Goal: Find specific page/section: Find specific page/section

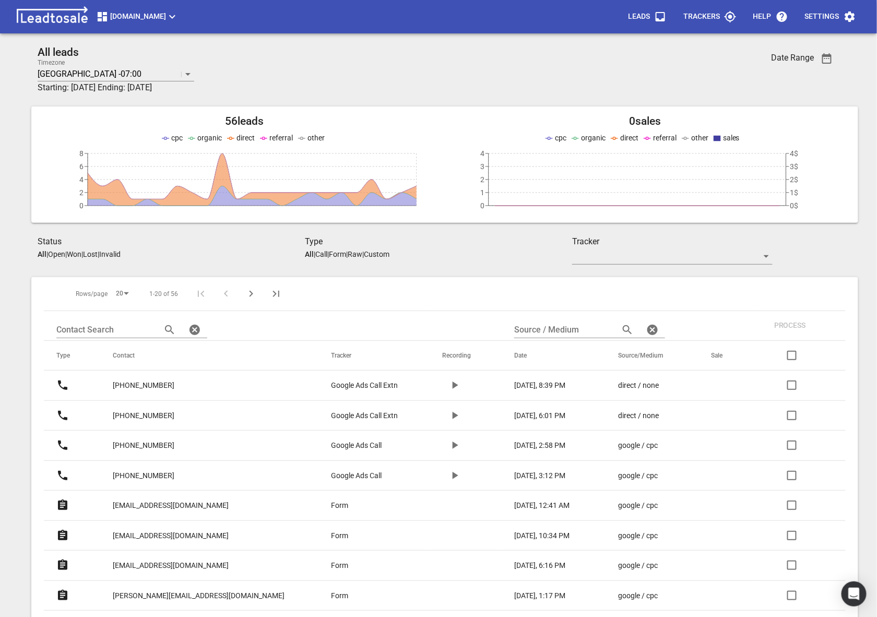
click at [132, 27] on div "Truckrepairsauckland.co.nz Leads Trackers Help Settings" at bounding box center [438, 16] width 877 height 33
click at [128, 22] on span "Truckrepairsauckland.co.nz" at bounding box center [137, 16] width 82 height 13
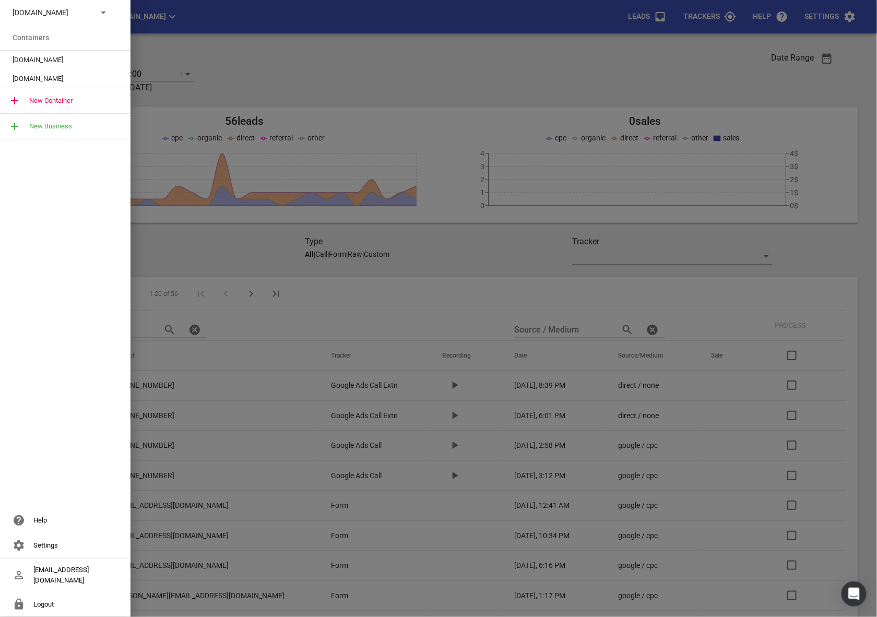
click at [89, 20] on div "Truckrepairsauckland.co.nz" at bounding box center [65, 12] width 130 height 25
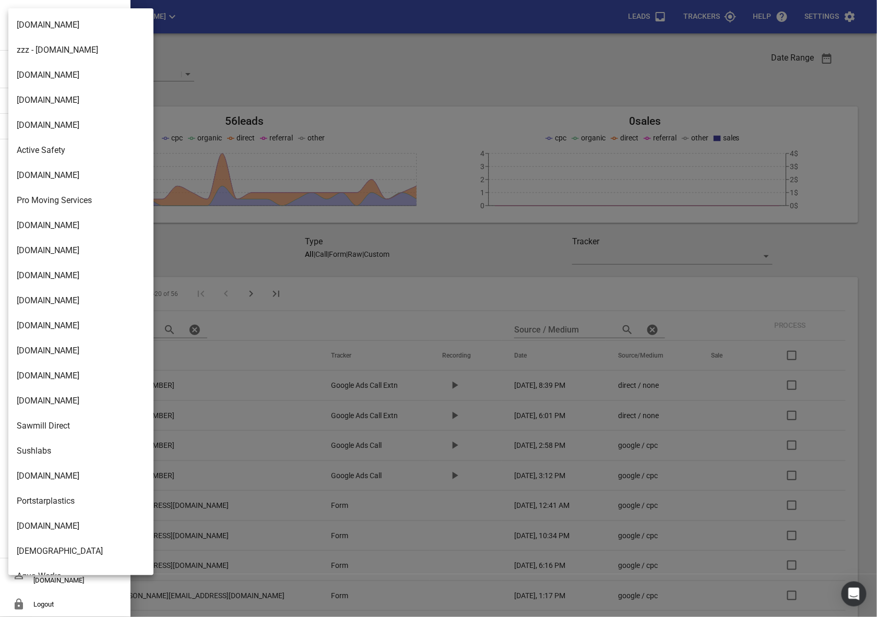
scroll to position [1671, 0]
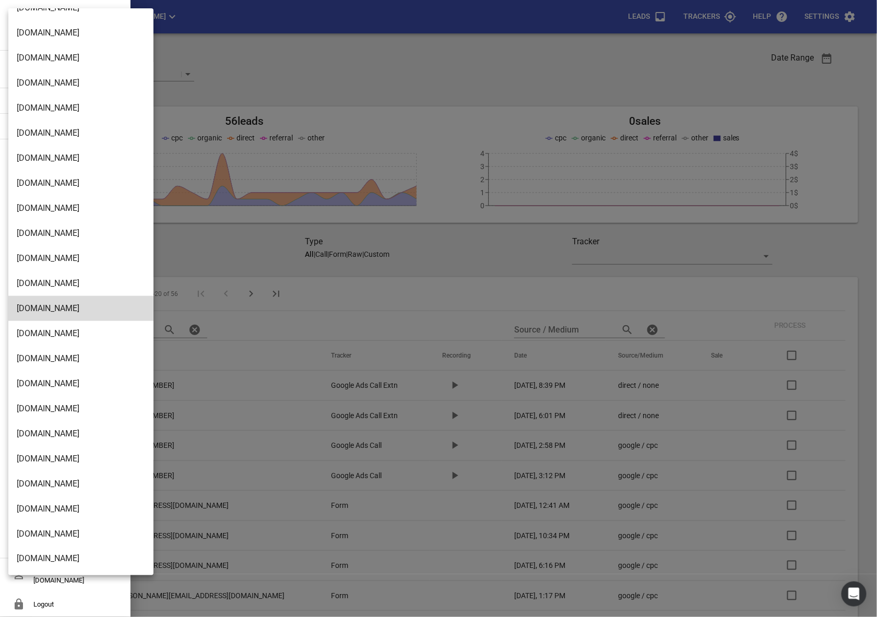
click at [22, 567] on li "[DOMAIN_NAME]" at bounding box center [80, 558] width 145 height 25
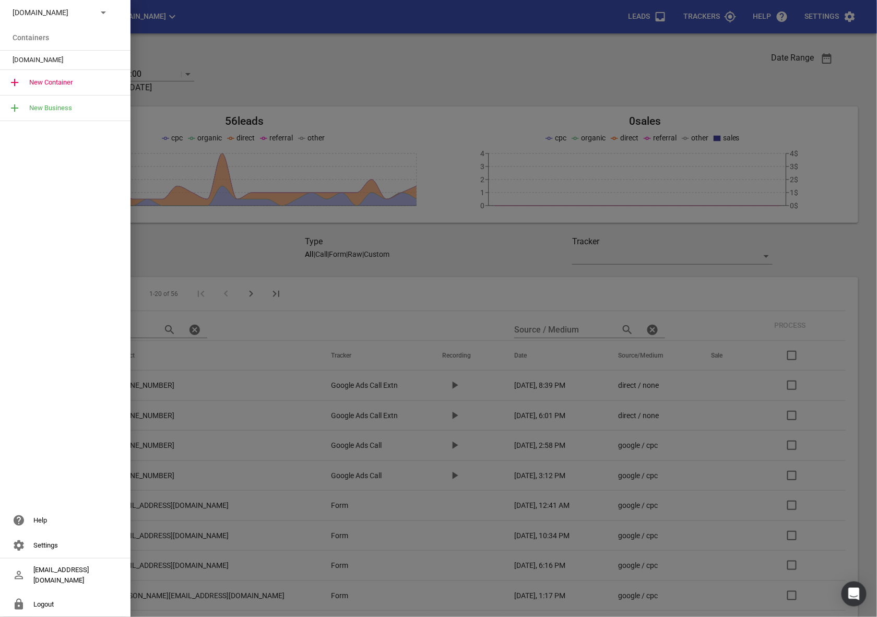
click at [37, 59] on span "[DOMAIN_NAME]" at bounding box center [61, 60] width 97 height 10
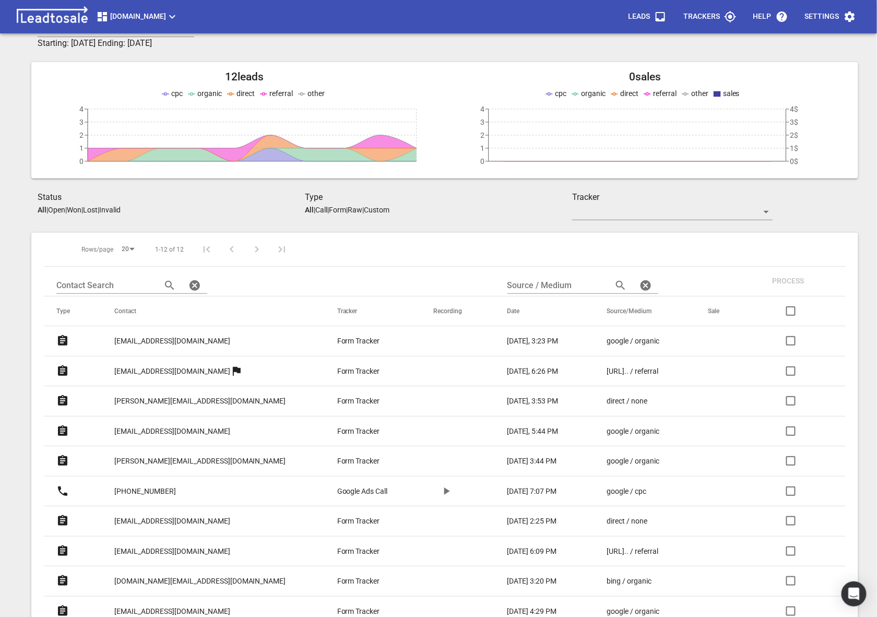
scroll to position [69, 0]
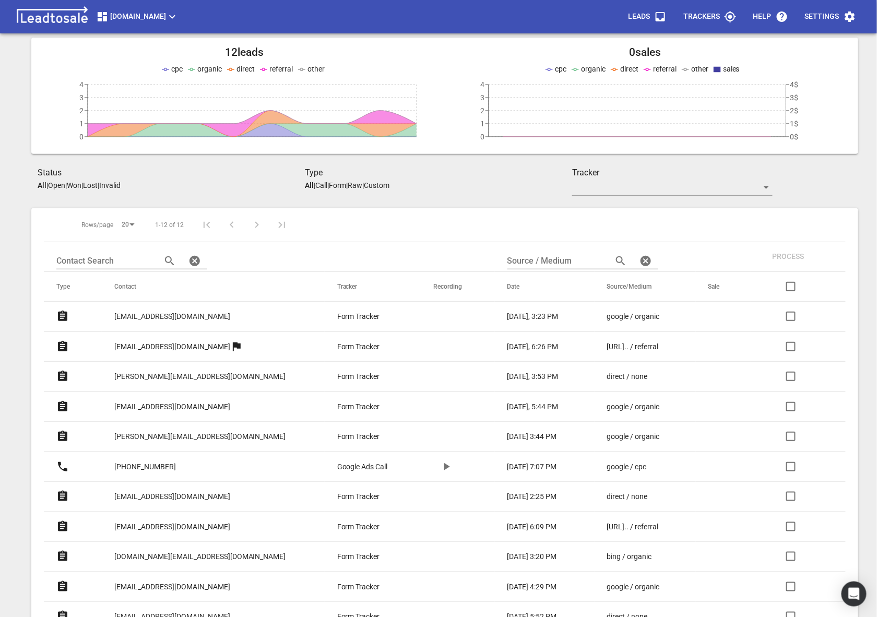
click at [201, 313] on p "[EMAIL_ADDRESS][DOMAIN_NAME]" at bounding box center [172, 316] width 116 height 11
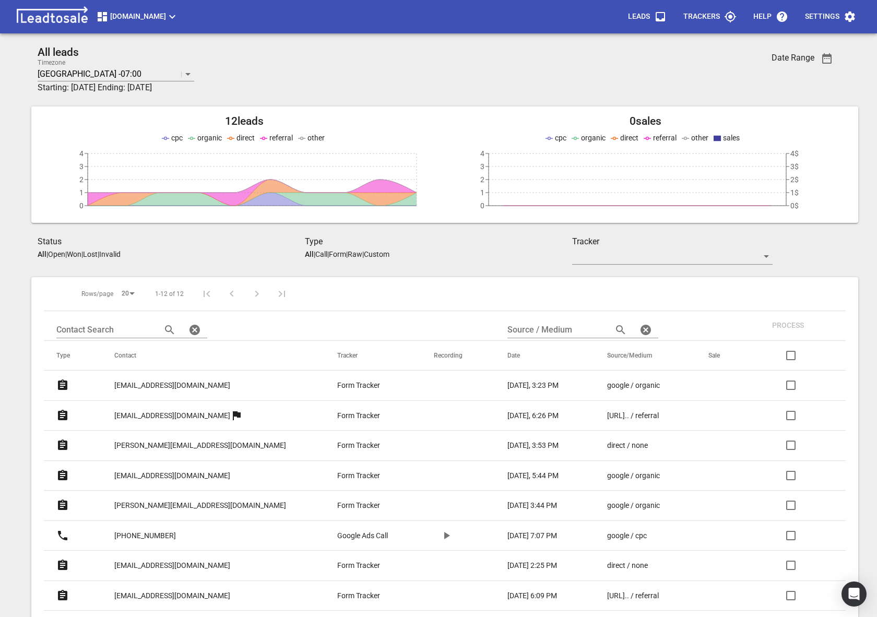
scroll to position [156, 0]
